Goal: Task Accomplishment & Management: Manage account settings

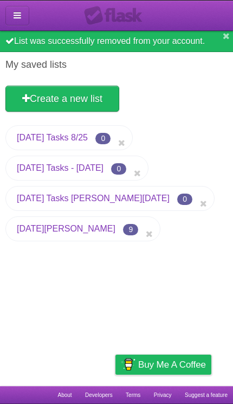
click at [30, 233] on link "[DATE][PERSON_NAME]" at bounding box center [66, 228] width 99 height 9
click at [35, 232] on link "[DATE][PERSON_NAME]" at bounding box center [66, 228] width 99 height 9
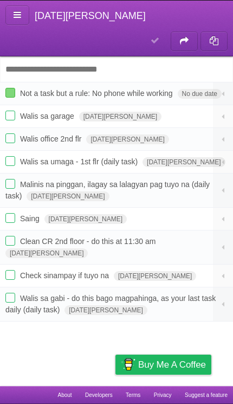
click at [18, 56] on input "Add another task" at bounding box center [116, 68] width 233 height 25
type input "*"
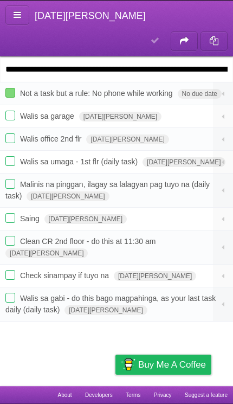
type input "**********"
click input "*********" at bounding box center [0, 0] width 0 height 0
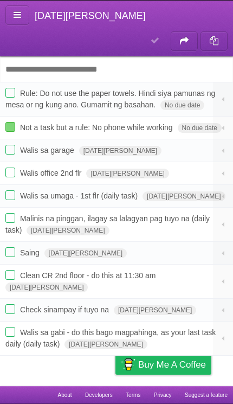
click at [219, 95] on icon at bounding box center [224, 99] width 10 height 9
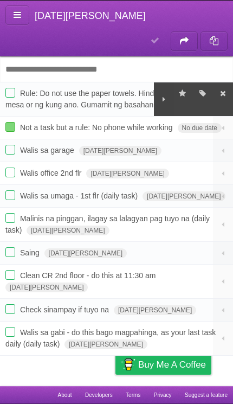
click at [202, 89] on icon "button" at bounding box center [203, 93] width 10 height 9
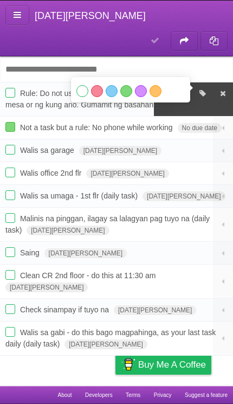
click at [116, 85] on label "Blue" at bounding box center [112, 91] width 12 height 12
click at [95, 85] on label "Red" at bounding box center [97, 91] width 12 height 12
click at [98, 85] on label "Red" at bounding box center [97, 91] width 12 height 12
click at [225, 124] on icon at bounding box center [224, 128] width 10 height 9
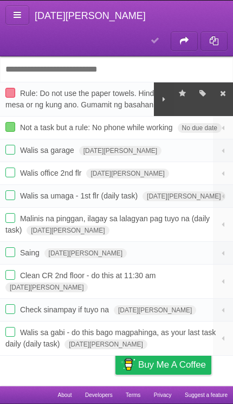
click at [227, 124] on icon at bounding box center [224, 128] width 10 height 9
click at [226, 124] on icon at bounding box center [224, 128] width 10 height 9
click at [165, 95] on icon at bounding box center [164, 99] width 10 height 9
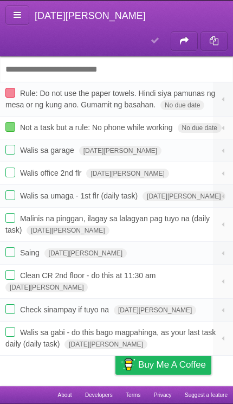
click at [226, 124] on icon at bounding box center [224, 128] width 10 height 9
click at [227, 124] on icon at bounding box center [224, 128] width 10 height 9
click at [223, 124] on icon at bounding box center [224, 128] width 10 height 9
click at [229, 117] on button at bounding box center [223, 128] width 21 height 22
click at [226, 117] on button at bounding box center [223, 128] width 21 height 22
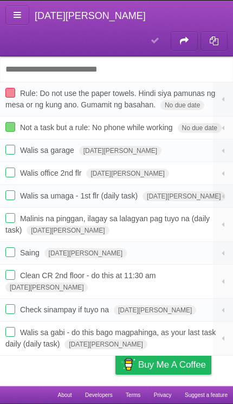
click at [220, 124] on icon at bounding box center [224, 128] width 10 height 9
click at [227, 124] on icon at bounding box center [224, 128] width 10 height 9
click at [42, 123] on span "Not a task but a rule: No phone while working" at bounding box center [98, 127] width 156 height 9
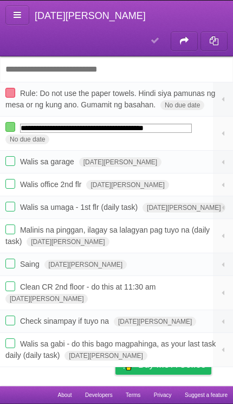
click at [230, 117] on button at bounding box center [223, 134] width 21 height 34
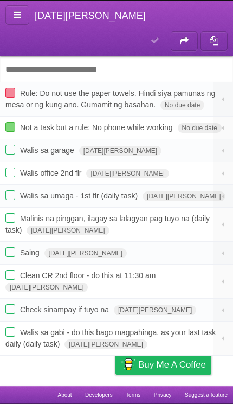
click at [16, 14] on icon at bounding box center [18, 14] width 8 height 9
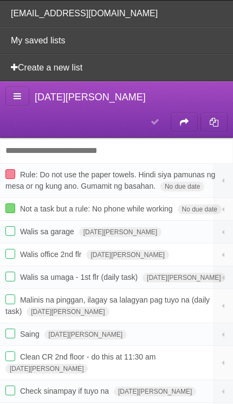
click at [28, 48] on link "My saved lists" at bounding box center [116, 40] width 233 height 27
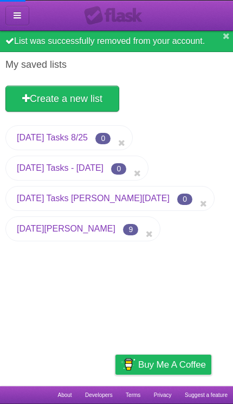
click at [39, 233] on link "[DATE][PERSON_NAME]" at bounding box center [66, 228] width 99 height 9
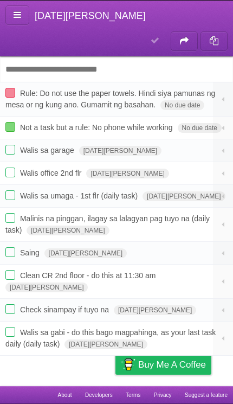
click at [222, 124] on icon at bounding box center [224, 128] width 10 height 9
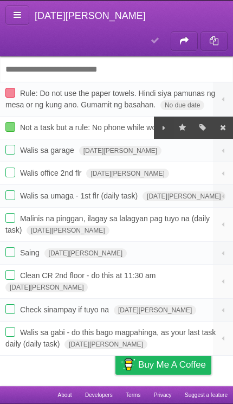
click at [178, 122] on icon at bounding box center [183, 127] width 10 height 11
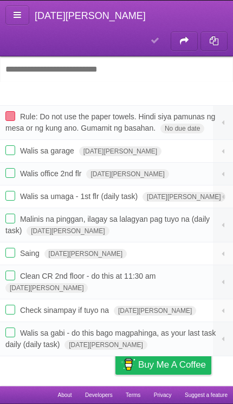
click at [182, 124] on span "No due date" at bounding box center [183, 129] width 44 height 10
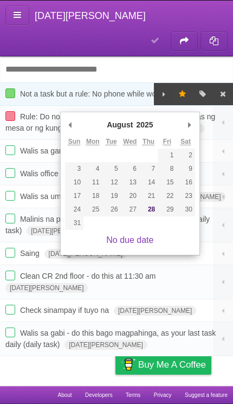
click at [34, 192] on span "Walis sa umaga - 1st flr (daily task)" at bounding box center [80, 196] width 120 height 9
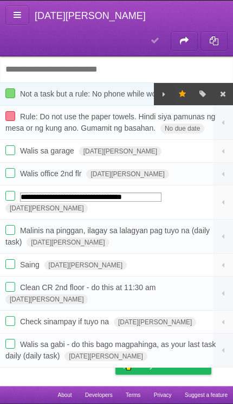
click at [198, 89] on icon "button" at bounding box center [203, 93] width 10 height 9
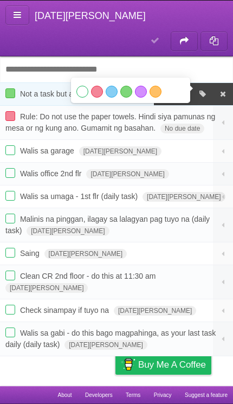
click at [94, 86] on label "Red" at bounding box center [97, 92] width 12 height 12
click at [83, 350] on article "**********" at bounding box center [116, 193] width 233 height 386
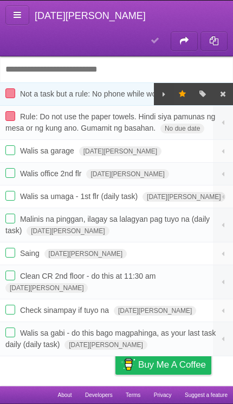
click at [81, 348] on article "**********" at bounding box center [116, 193] width 233 height 386
click at [163, 90] on icon at bounding box center [164, 94] width 10 height 9
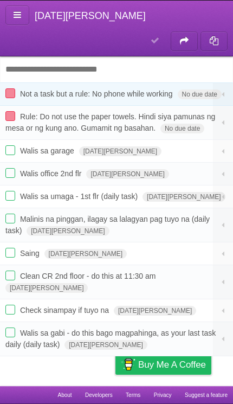
click at [82, 112] on span "Rule: Do not use the paper towels. Hindi siya pamunas ng mesa or ng kung ano. G…" at bounding box center [110, 122] width 210 height 20
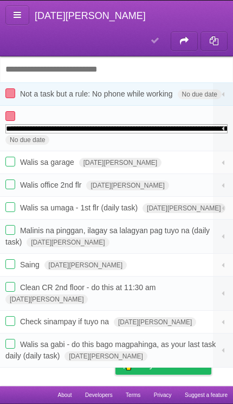
type input "**********"
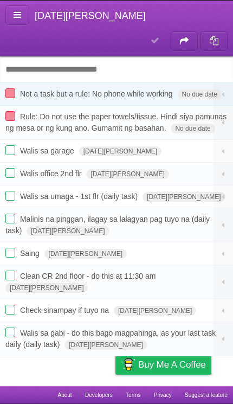
click at [36, 146] on span "Walis sa garage" at bounding box center [48, 150] width 57 height 9
click at [38, 146] on span "Walis sa garage" at bounding box center [48, 150] width 57 height 9
type input "**********"
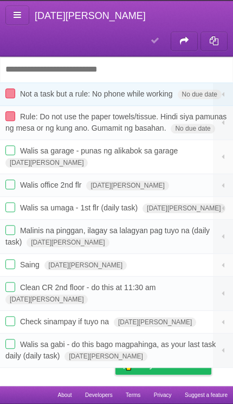
scroll to position [40, 0]
click at [226, 261] on icon at bounding box center [224, 265] width 10 height 9
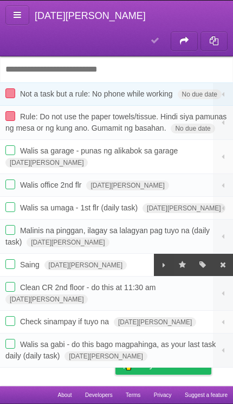
click at [225, 259] on icon at bounding box center [224, 264] width 10 height 11
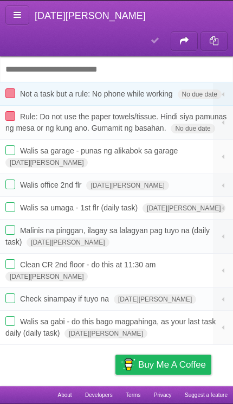
scroll to position [0, 0]
click at [187, 32] on icon at bounding box center [184, 41] width 11 height 18
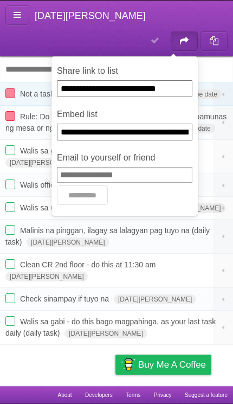
click at [99, 80] on input "**********" at bounding box center [125, 88] width 136 height 17
click at [75, 343] on article "**********" at bounding box center [116, 193] width 233 height 386
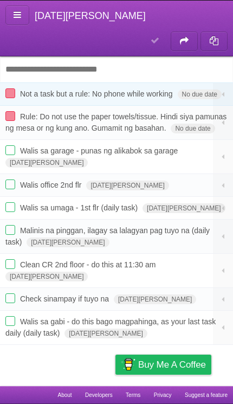
click at [226, 295] on icon at bounding box center [224, 299] width 10 height 9
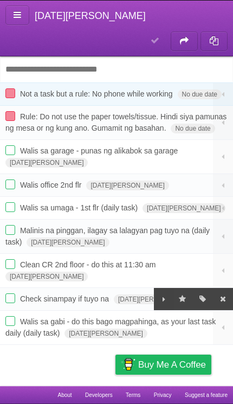
click at [223, 293] on icon at bounding box center [224, 298] width 10 height 11
click at [15, 12] on icon at bounding box center [18, 14] width 8 height 9
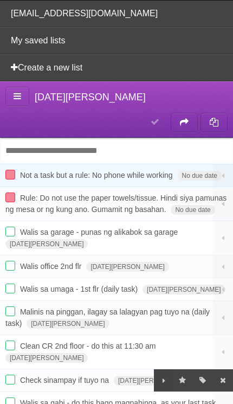
click at [27, 41] on link "My saved lists" at bounding box center [116, 40] width 233 height 27
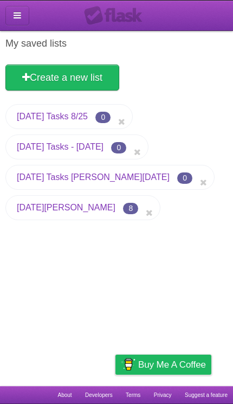
click at [31, 211] on link "[DATE][PERSON_NAME]" at bounding box center [66, 207] width 99 height 9
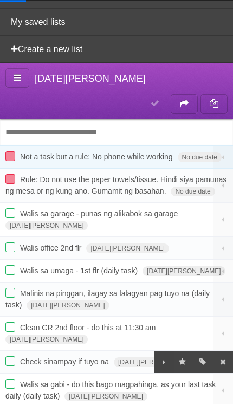
scroll to position [59, 0]
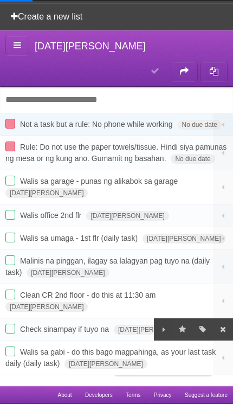
click at [61, 352] on article "**********" at bounding box center [116, 208] width 233 height 356
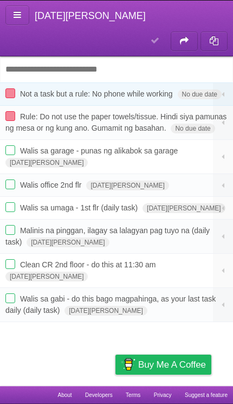
type span "[DATE][PERSON_NAME]"
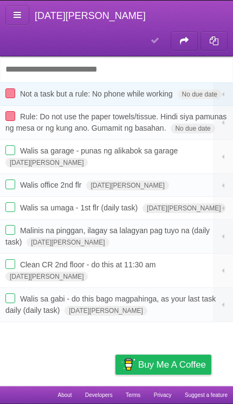
type span "[DATE][PERSON_NAME]"
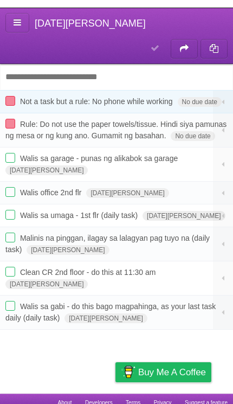
click at [20, 56] on input "Add another task" at bounding box center [116, 68] width 233 height 25
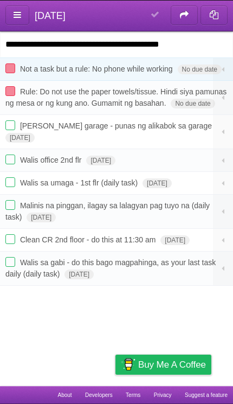
type input "**********"
click input "*********" at bounding box center [0, 0] width 0 height 0
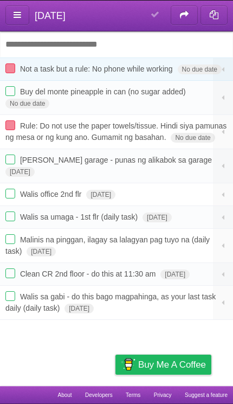
click at [24, 130] on span "Rule: Do not use the paper towels/tissue. Hindi siya pamunas ng mesa or ng kung…" at bounding box center [115, 131] width 221 height 20
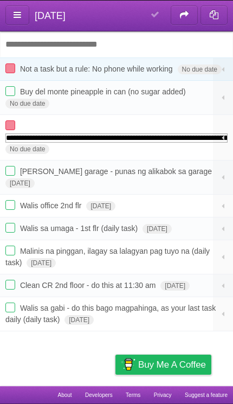
click at [150, 157] on ul "**********" at bounding box center [116, 205] width 233 height 251
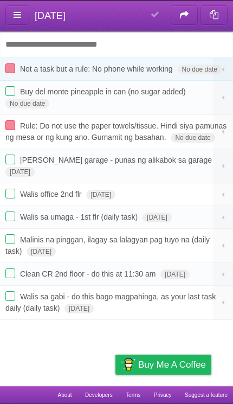
click at [227, 133] on icon at bounding box center [224, 131] width 10 height 9
click at [225, 136] on icon at bounding box center [224, 131] width 10 height 9
click at [228, 132] on button at bounding box center [223, 132] width 21 height 34
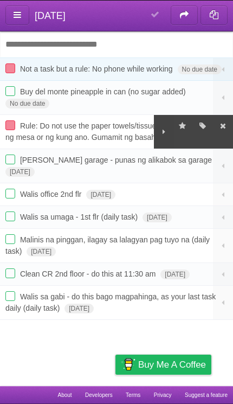
click at [181, 124] on icon at bounding box center [183, 125] width 10 height 11
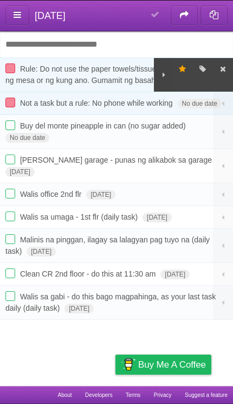
click at [224, 104] on icon at bounding box center [224, 103] width 10 height 9
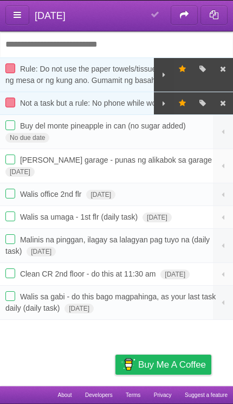
click at [80, 354] on article "**********" at bounding box center [116, 193] width 233 height 386
click at [93, 371] on article "**********" at bounding box center [116, 193] width 233 height 386
click at [163, 101] on icon at bounding box center [164, 103] width 10 height 9
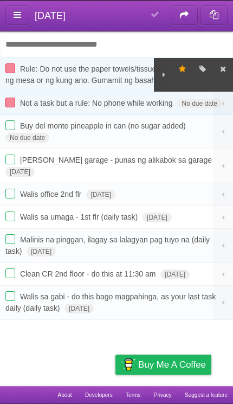
click at [160, 76] on icon at bounding box center [164, 74] width 10 height 9
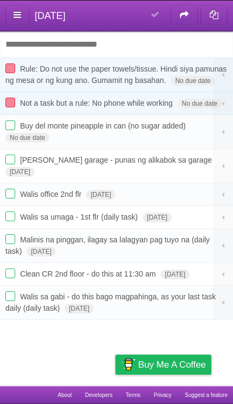
click at [18, 137] on span "No due date" at bounding box center [27, 138] width 44 height 10
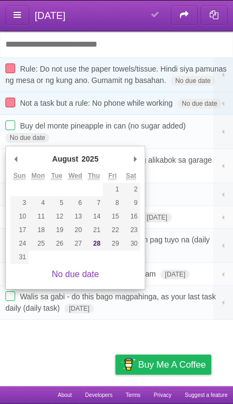
type span "[DATE][PERSON_NAME]"
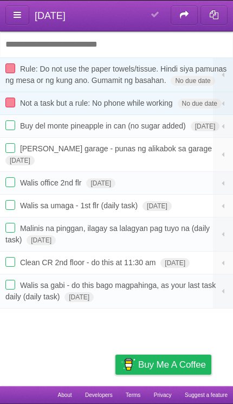
click at [15, 12] on icon at bounding box center [18, 14] width 8 height 9
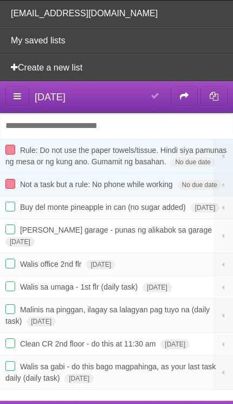
click at [22, 42] on link "My saved lists" at bounding box center [116, 40] width 233 height 27
